Goal: Transaction & Acquisition: Purchase product/service

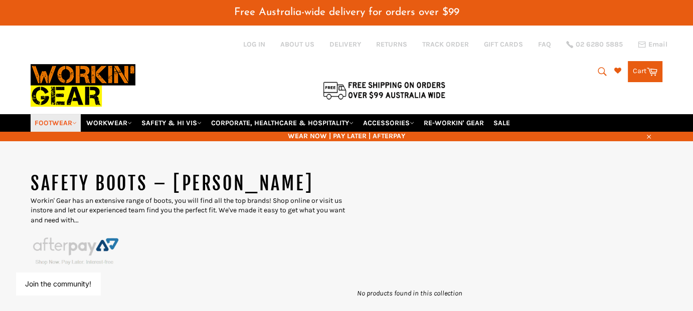
click at [65, 114] on link "FOOTWEAR" at bounding box center [56, 123] width 50 height 18
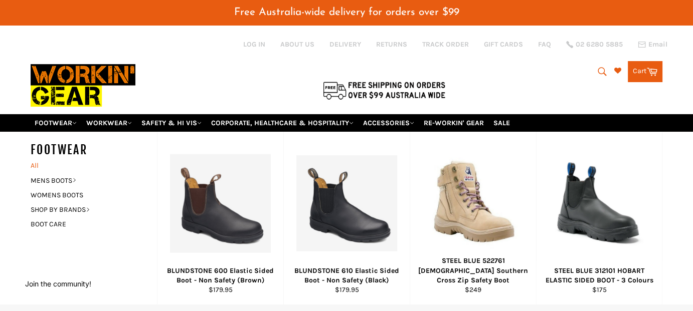
click at [33, 158] on link "All" at bounding box center [91, 165] width 131 height 15
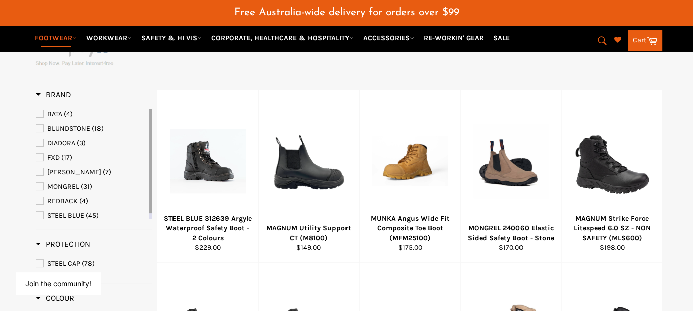
scroll to position [200, 0]
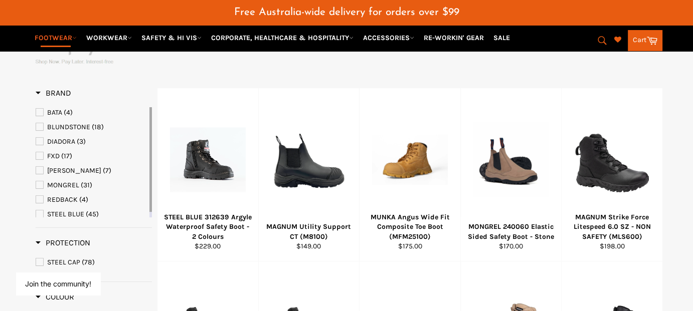
click at [40, 259] on span "STEEL CAP" at bounding box center [39, 262] width 7 height 7
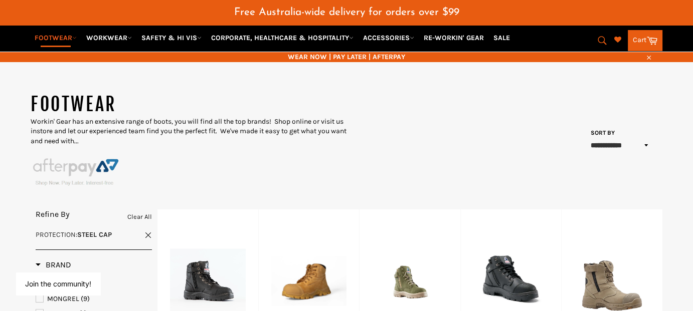
scroll to position [50, 0]
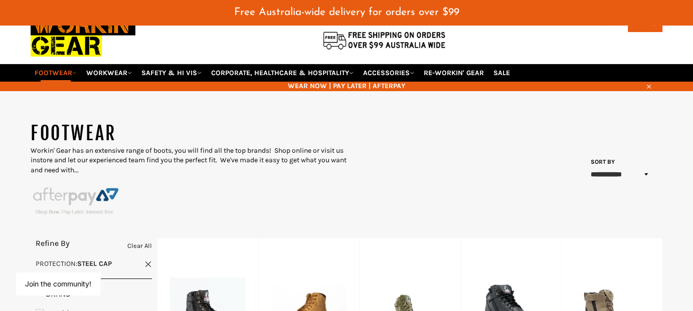
click at [653, 166] on select "**********" at bounding box center [620, 174] width 66 height 17
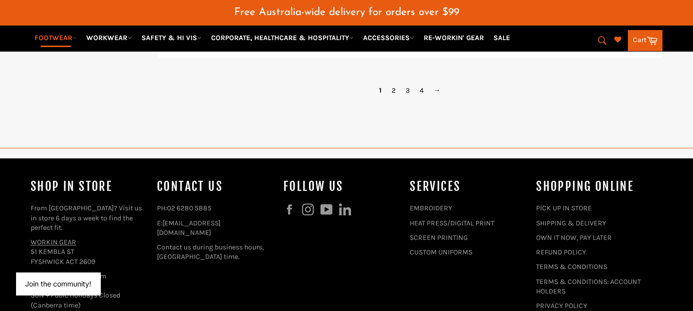
scroll to position [902, 0]
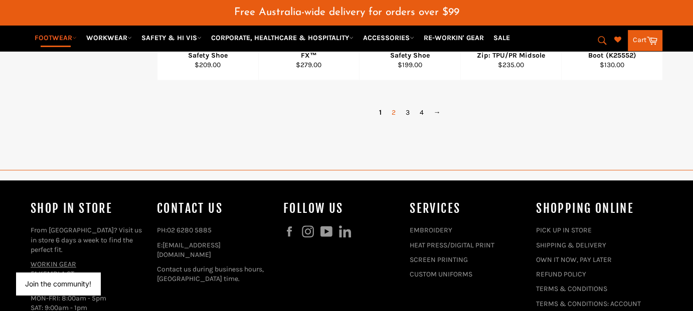
click at [393, 105] on link "2" at bounding box center [393, 112] width 14 height 15
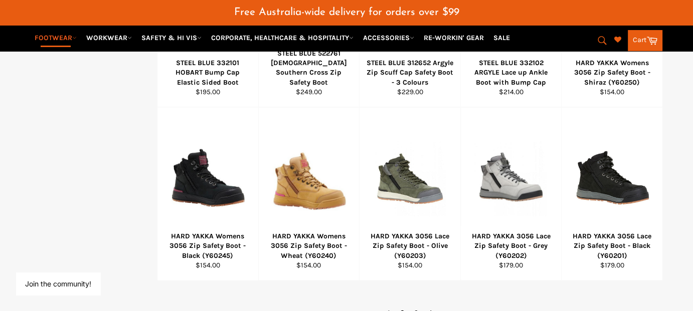
scroll to position [752, 0]
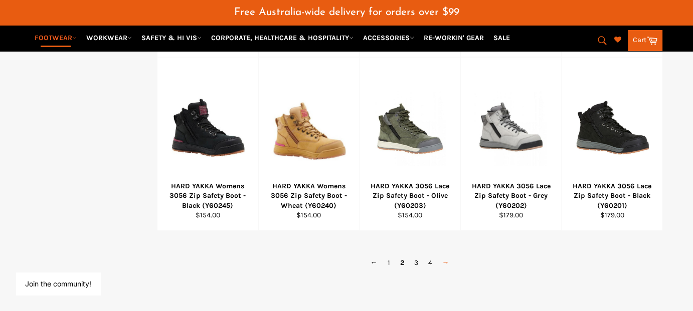
click at [445, 256] on link "→" at bounding box center [445, 263] width 17 height 15
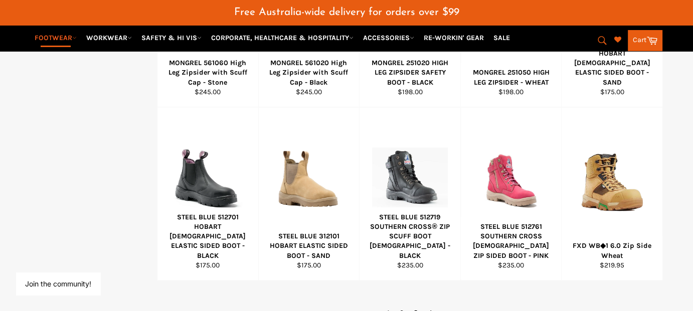
scroll to position [702, 0]
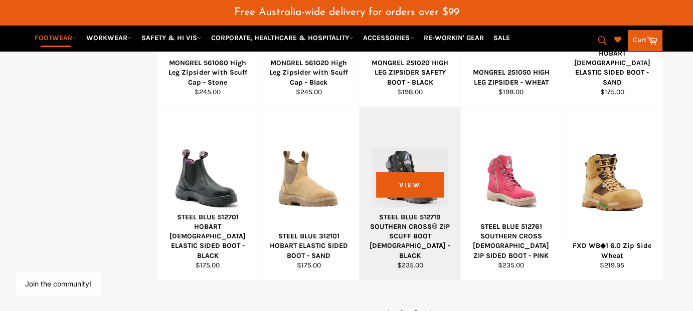
click at [423, 178] on div at bounding box center [410, 179] width 76 height 118
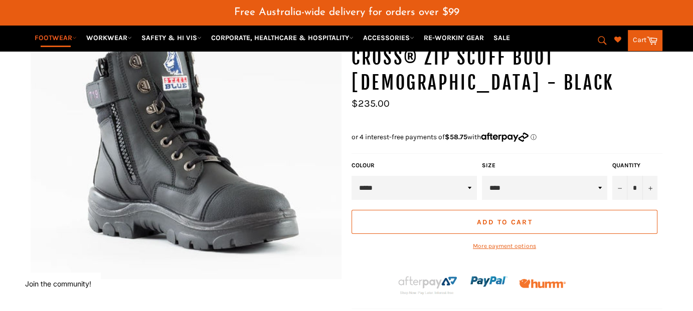
scroll to position [200, 0]
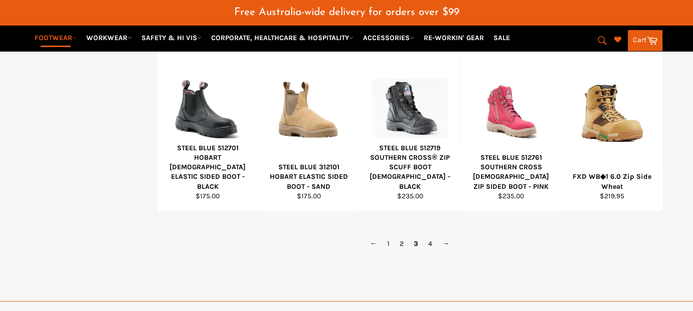
scroll to position [795, 0]
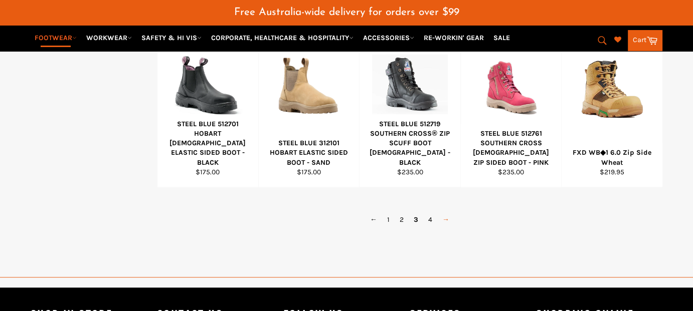
click at [444, 212] on link "→" at bounding box center [445, 219] width 17 height 15
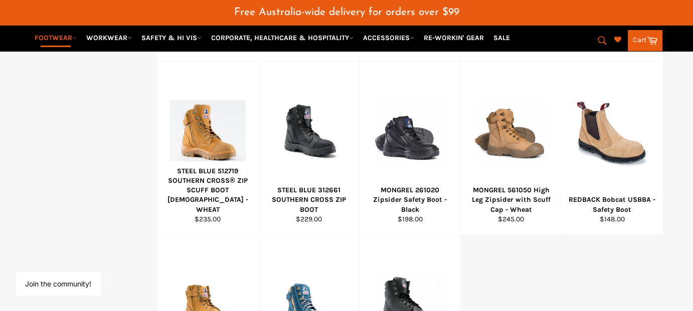
scroll to position [551, 0]
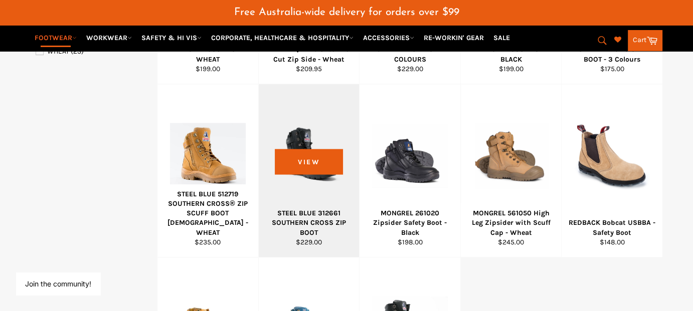
click at [314, 170] on div at bounding box center [309, 156] width 76 height 118
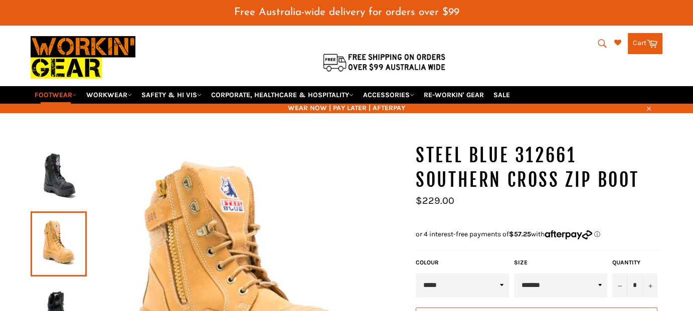
scroll to position [50, 0]
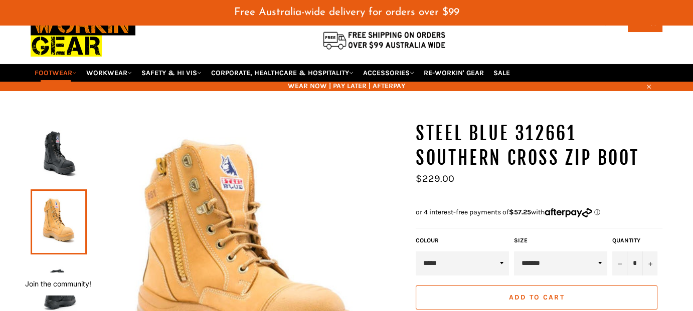
click at [500, 252] on select "***** ***** ****" at bounding box center [461, 264] width 93 height 24
select select "*****"
click at [415, 252] on select "***** ***** ****" at bounding box center [461, 264] width 93 height 24
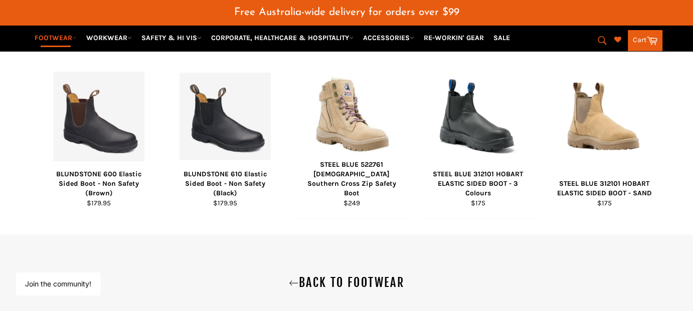
scroll to position [702, 0]
